Goal: Task Accomplishment & Management: Complete application form

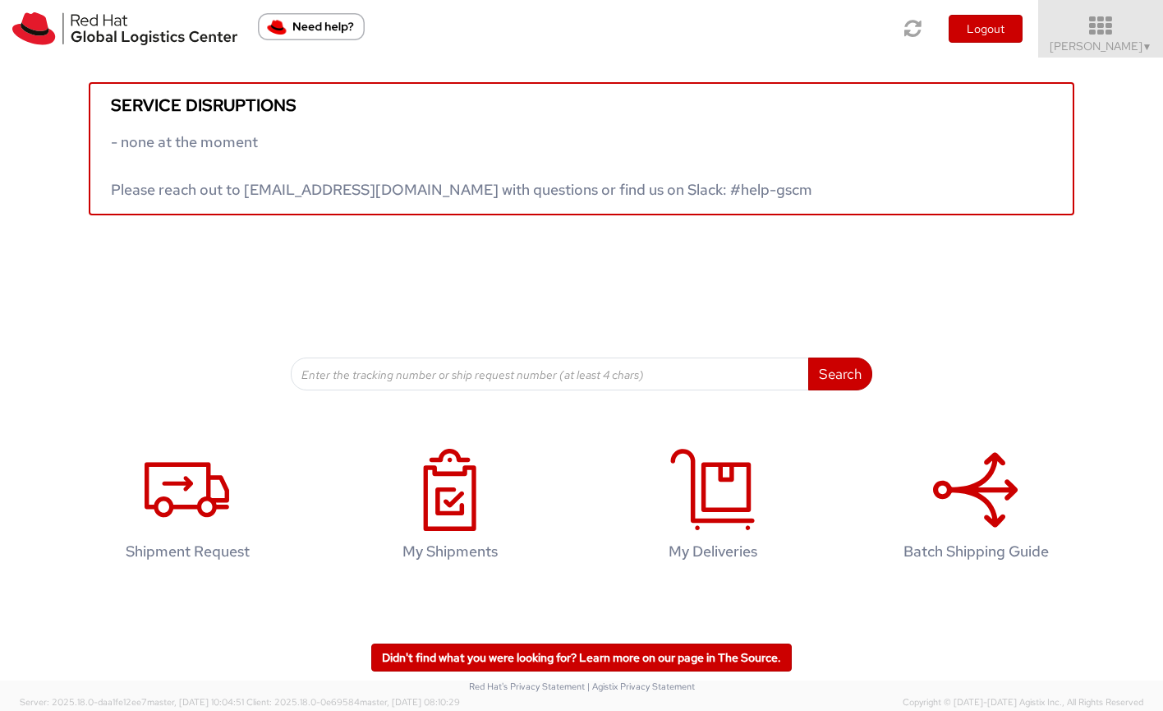
click at [1065, 35] on icon at bounding box center [1101, 26] width 144 height 23
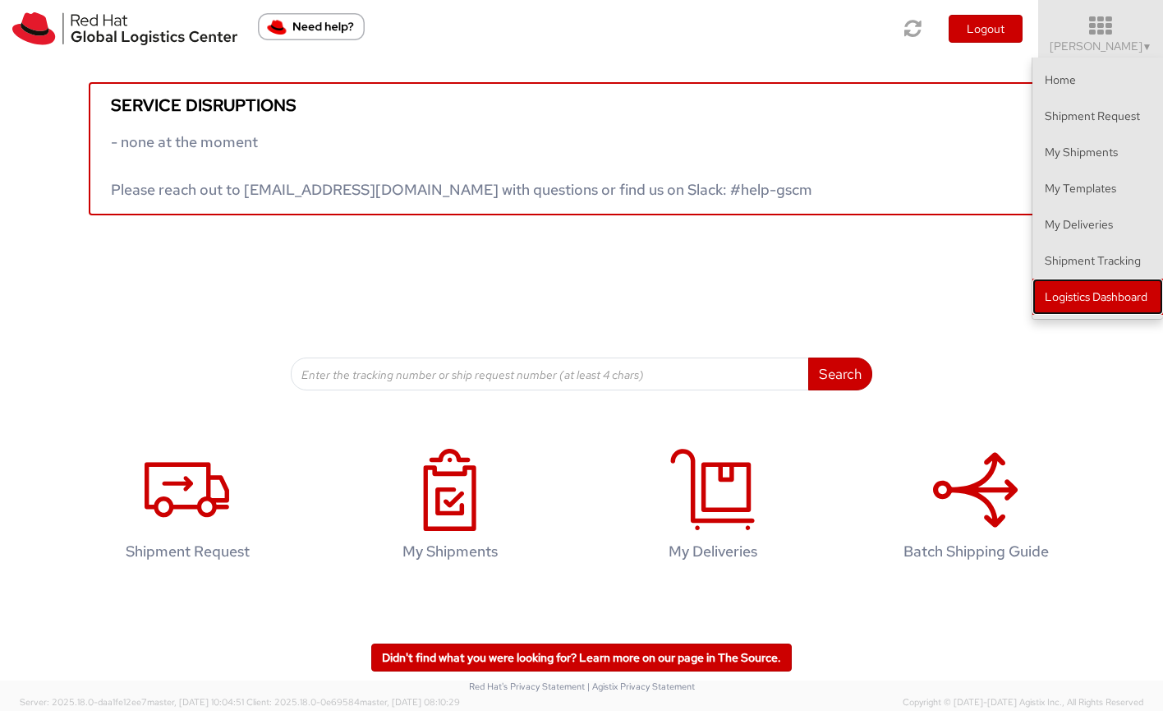
click at [1073, 302] on link "Logistics Dashboard" at bounding box center [1098, 297] width 131 height 36
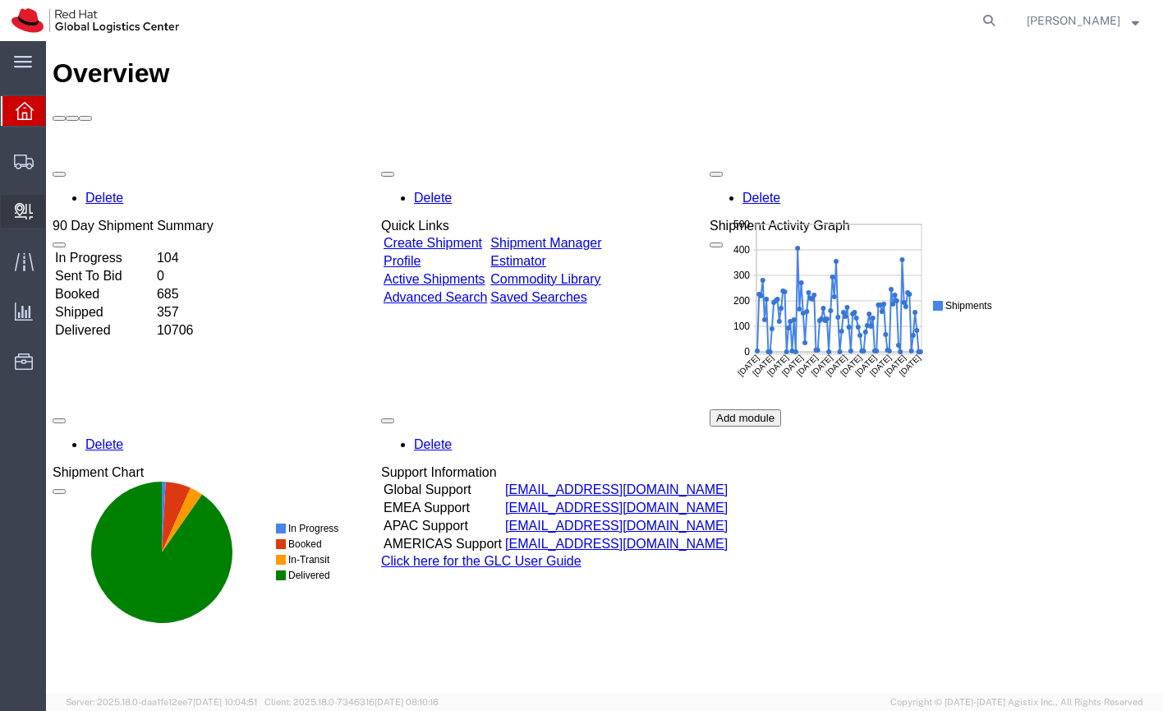
click at [0, 0] on span "Create Delivery" at bounding box center [0, 0] width 0 height 0
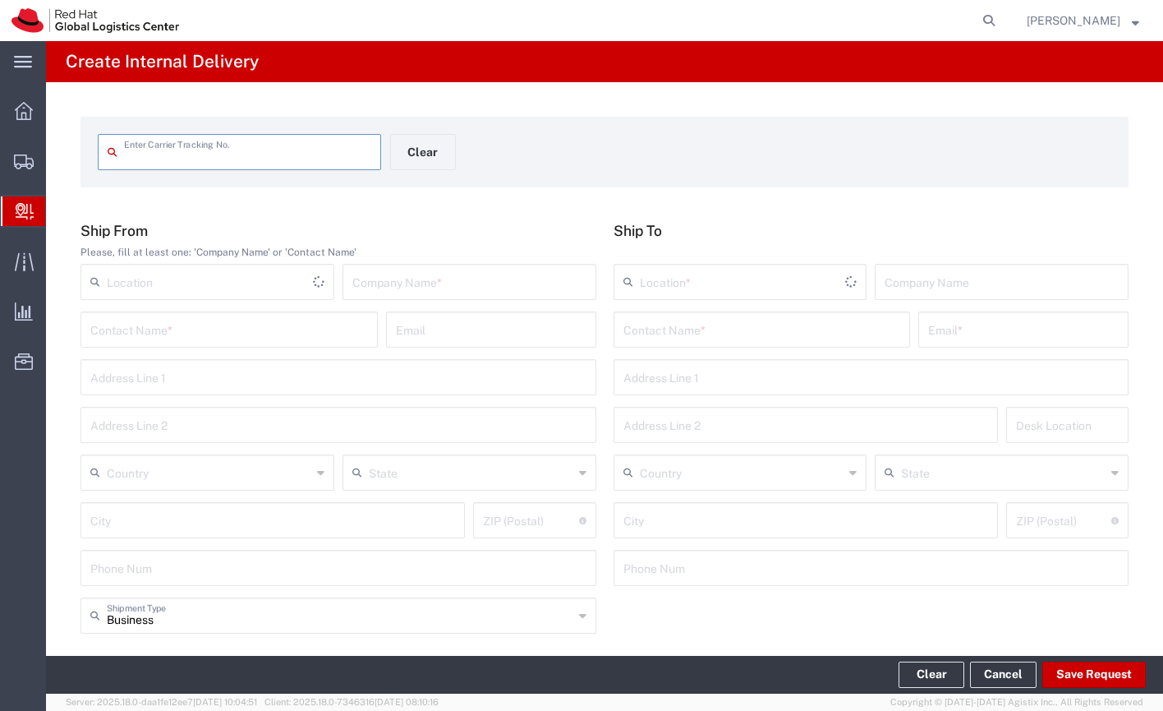
click at [186, 158] on input "text" at bounding box center [247, 150] width 247 height 29
type input "392652172200"
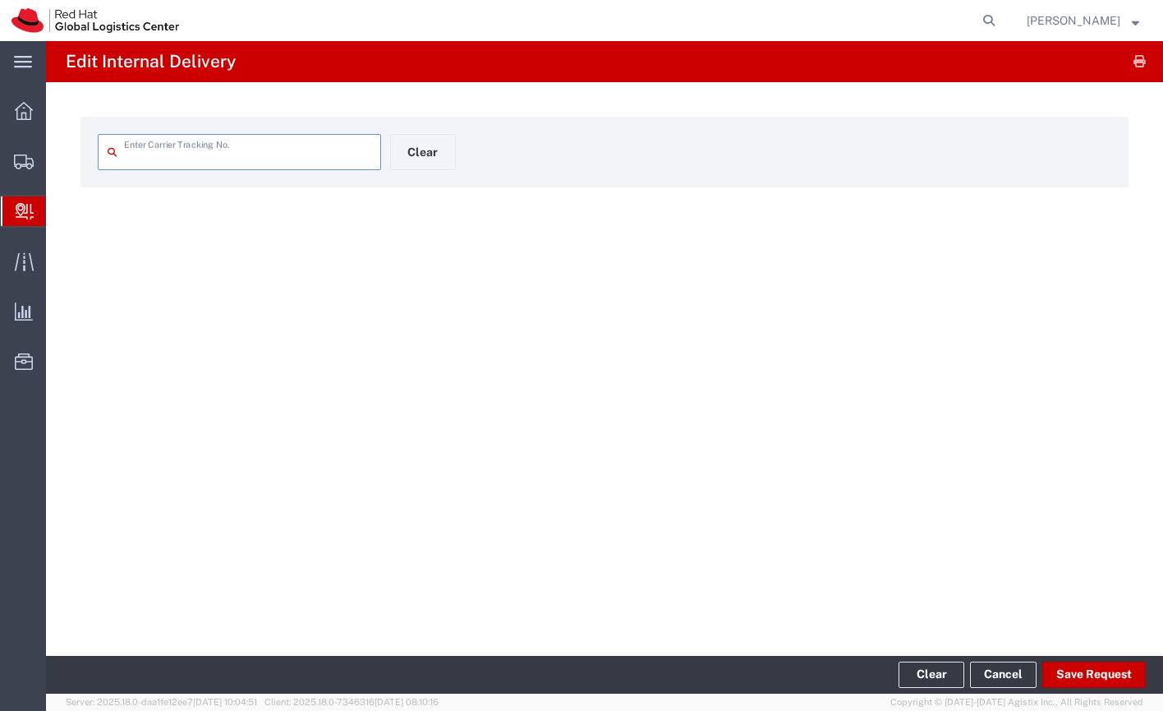
type input "392652172200"
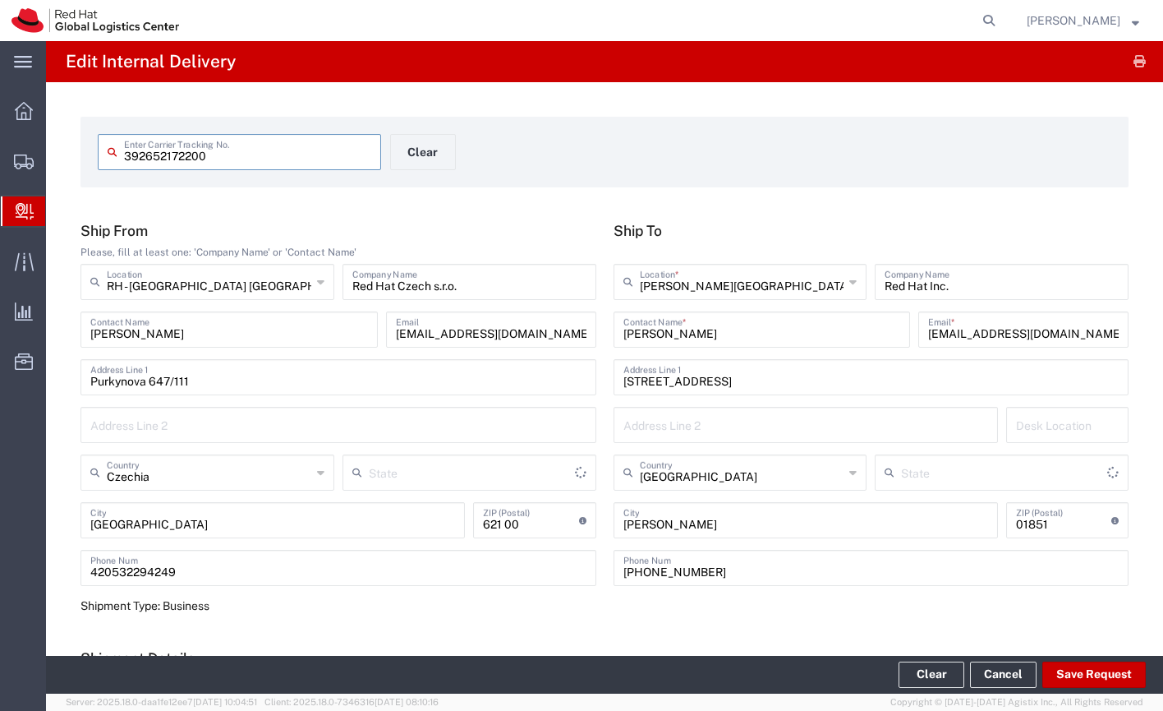
type input "[US_STATE]"
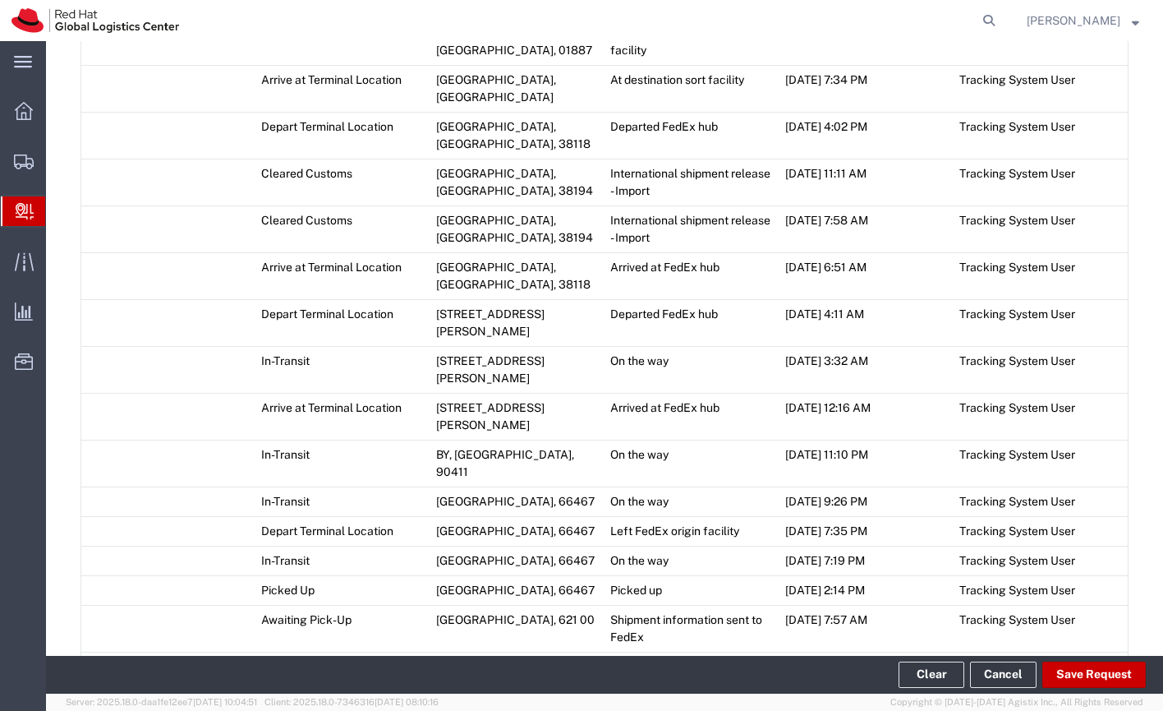
scroll to position [1117, 0]
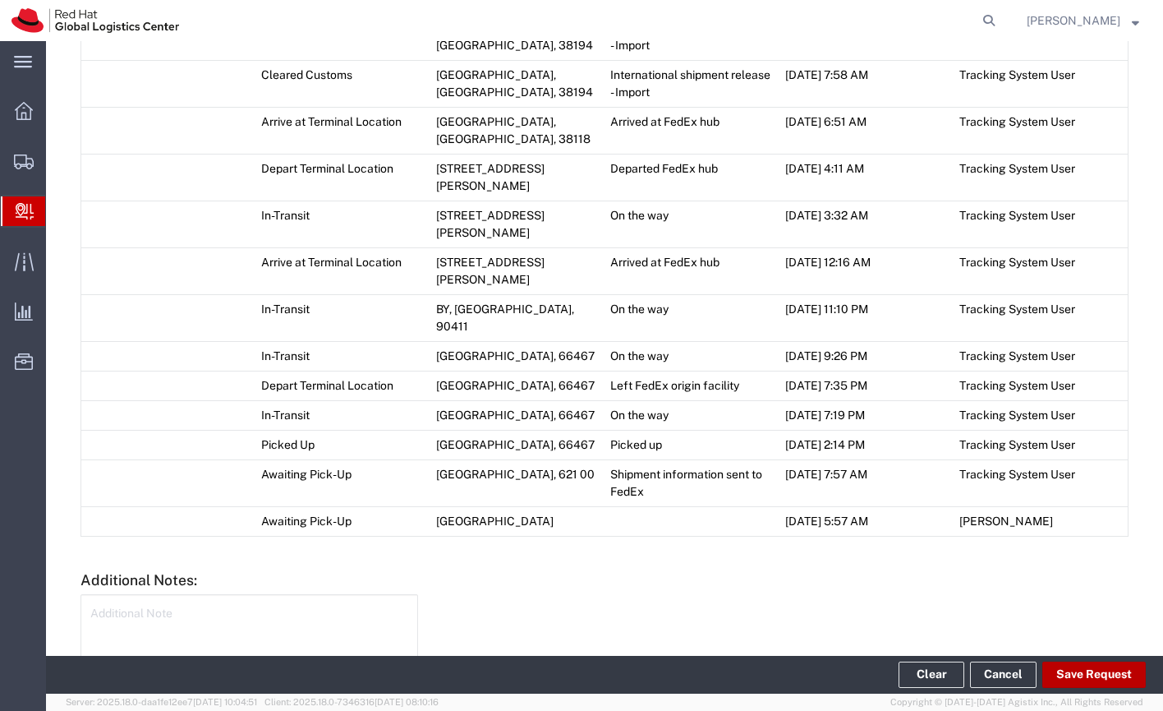
click at [1074, 675] on button "Save Request" at bounding box center [1095, 674] width 104 height 26
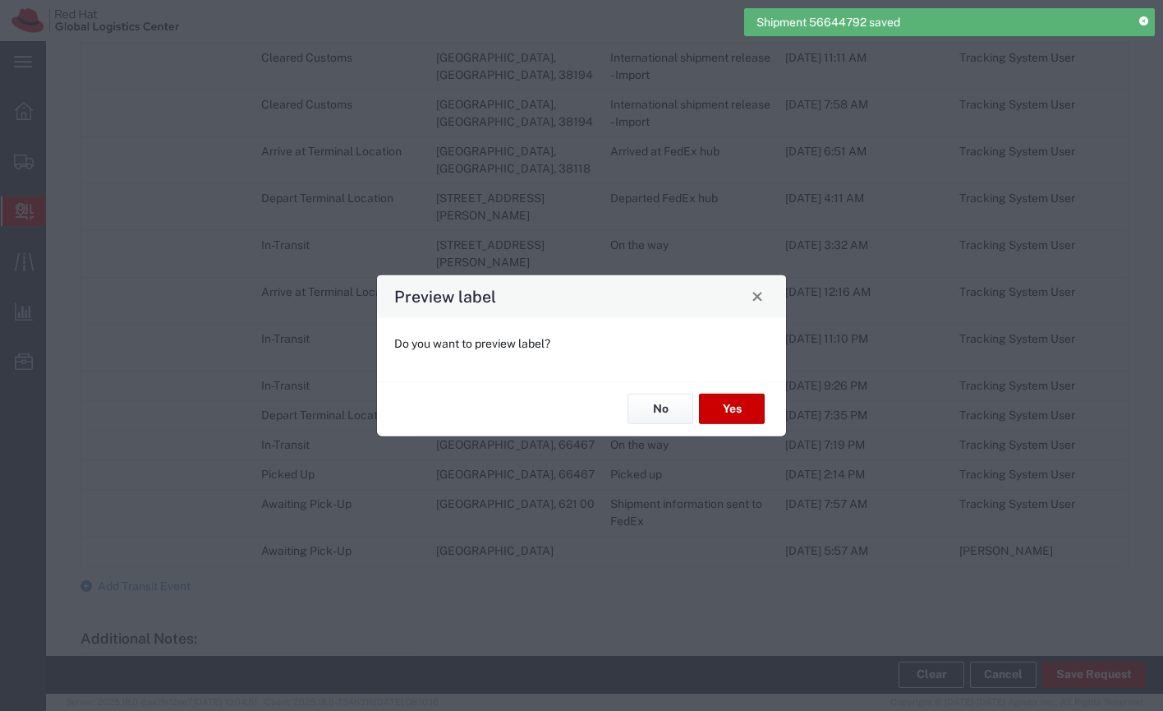
type input "PAK"
click at [721, 403] on button "Yes" at bounding box center [732, 409] width 66 height 30
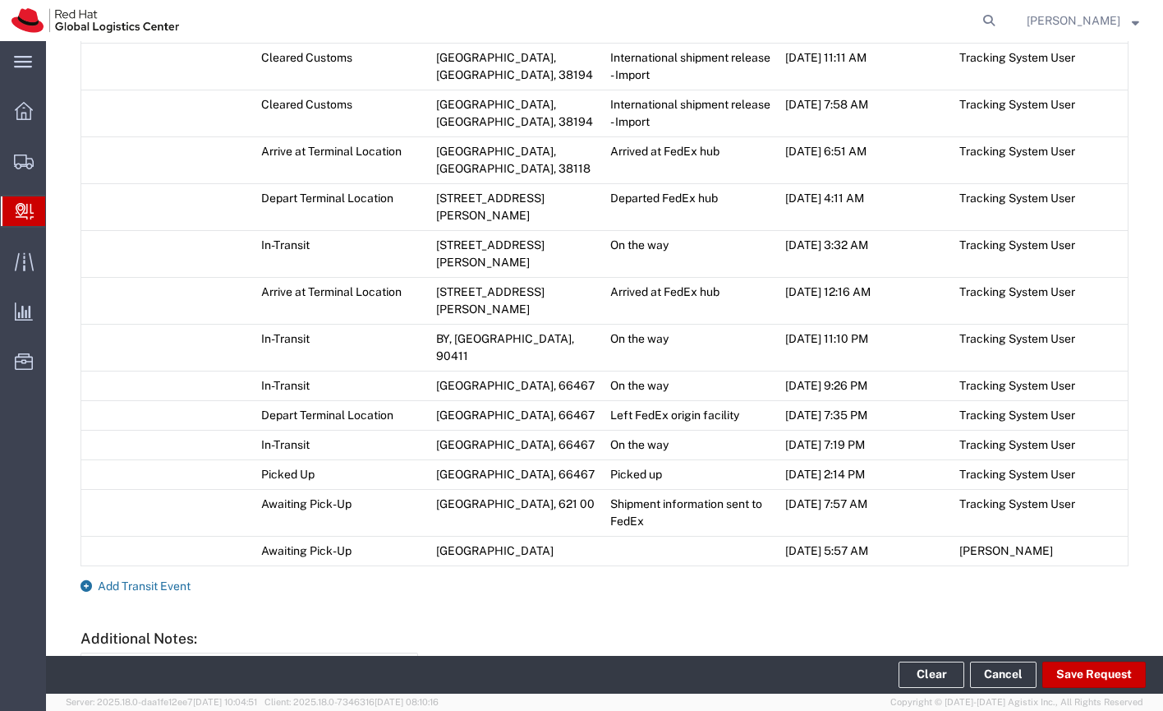
click at [138, 579] on span "Add Transit Event" at bounding box center [144, 585] width 93 height 13
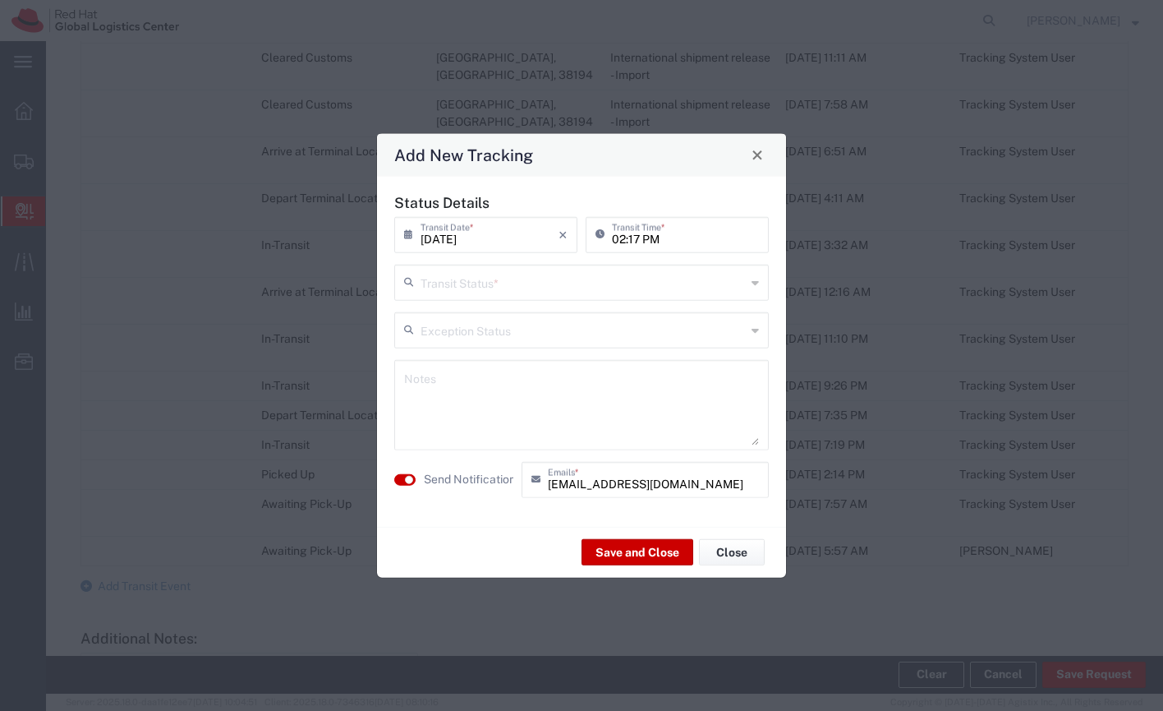
click at [466, 287] on input "text" at bounding box center [583, 280] width 325 height 29
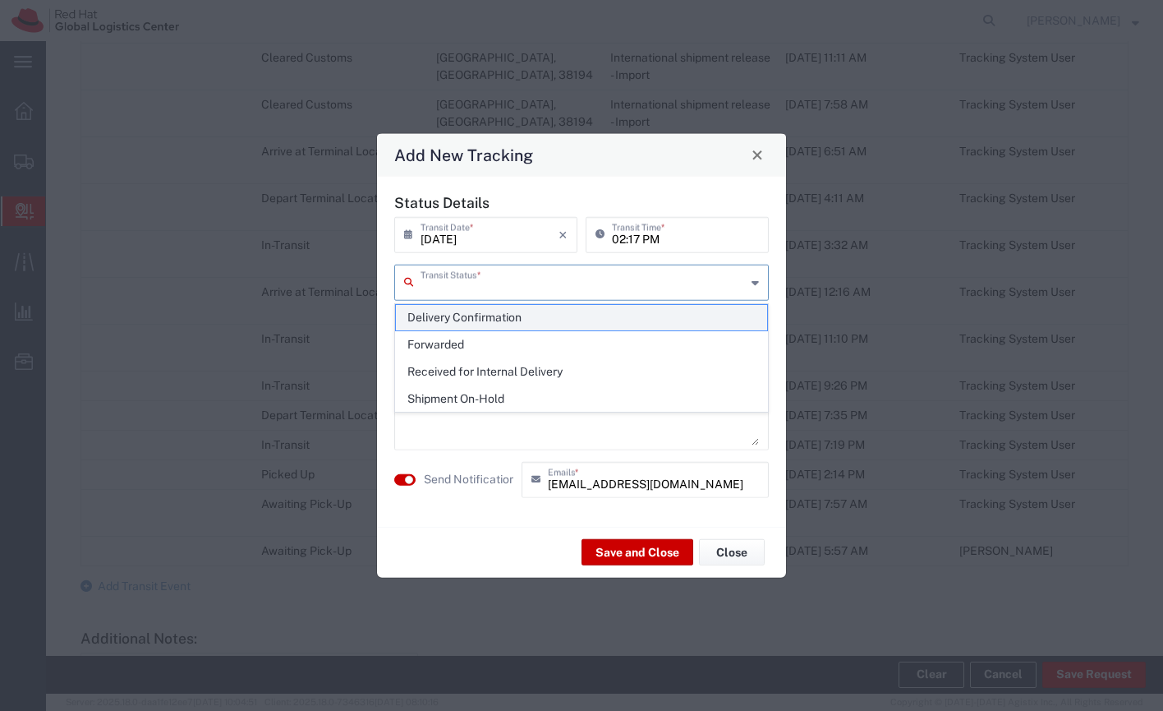
click at [470, 311] on span "Delivery Confirmation" at bounding box center [581, 317] width 371 height 25
type input "Delivery Confirmation"
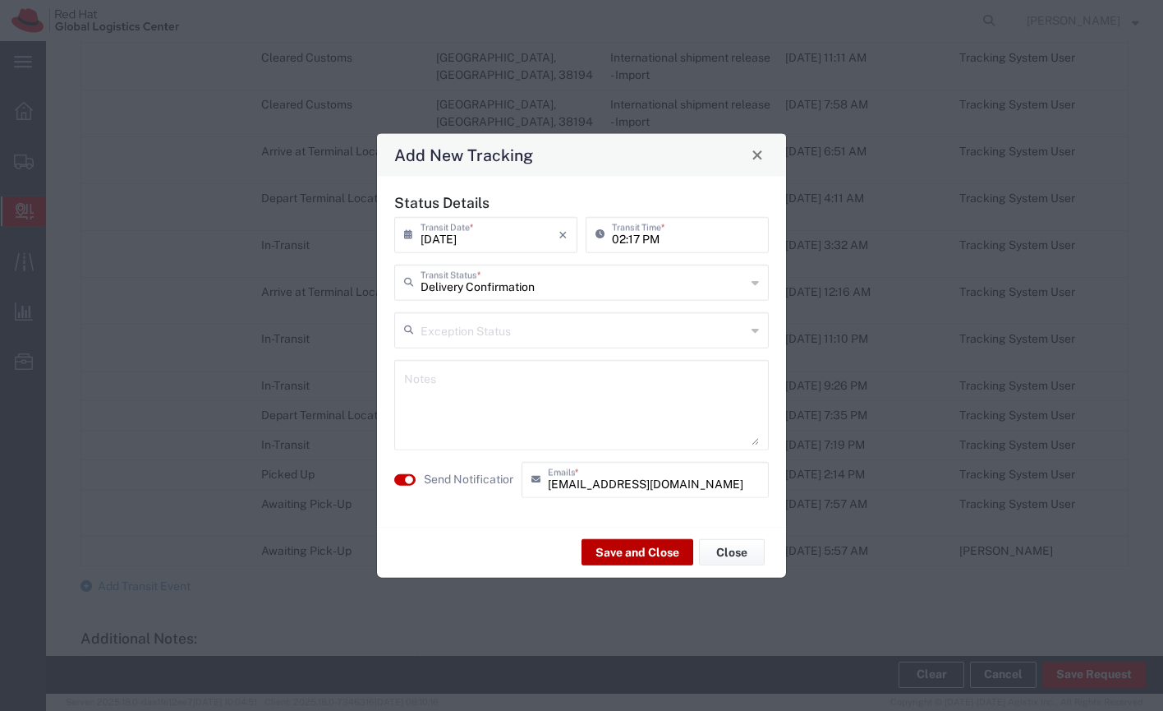
click at [619, 557] on button "Save and Close" at bounding box center [638, 552] width 112 height 26
